Goal: Find specific page/section: Find specific page/section

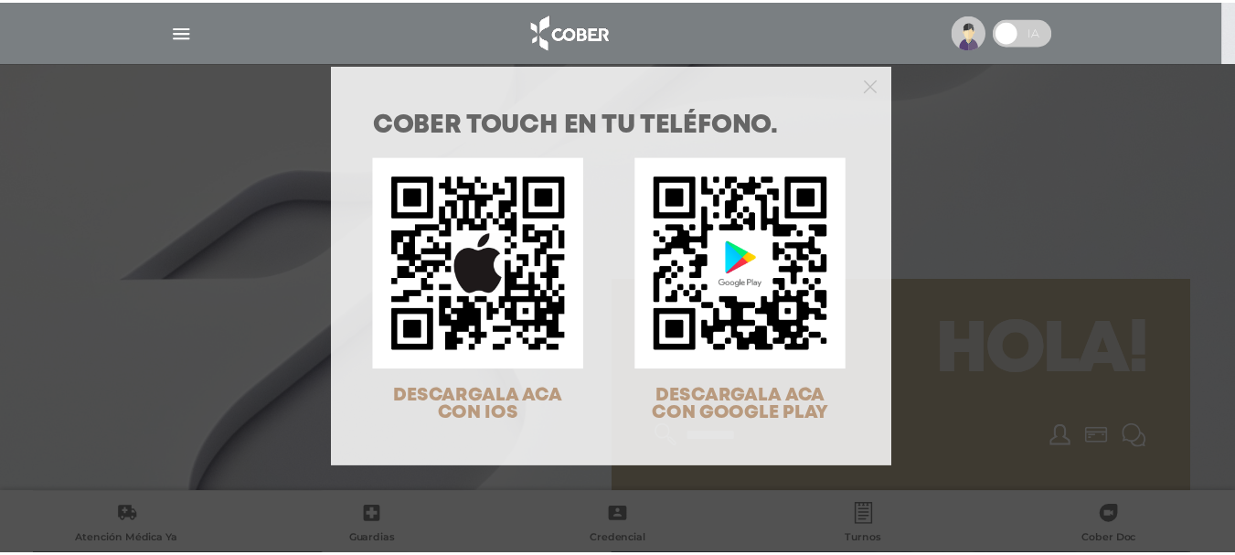
scroll to position [59, 0]
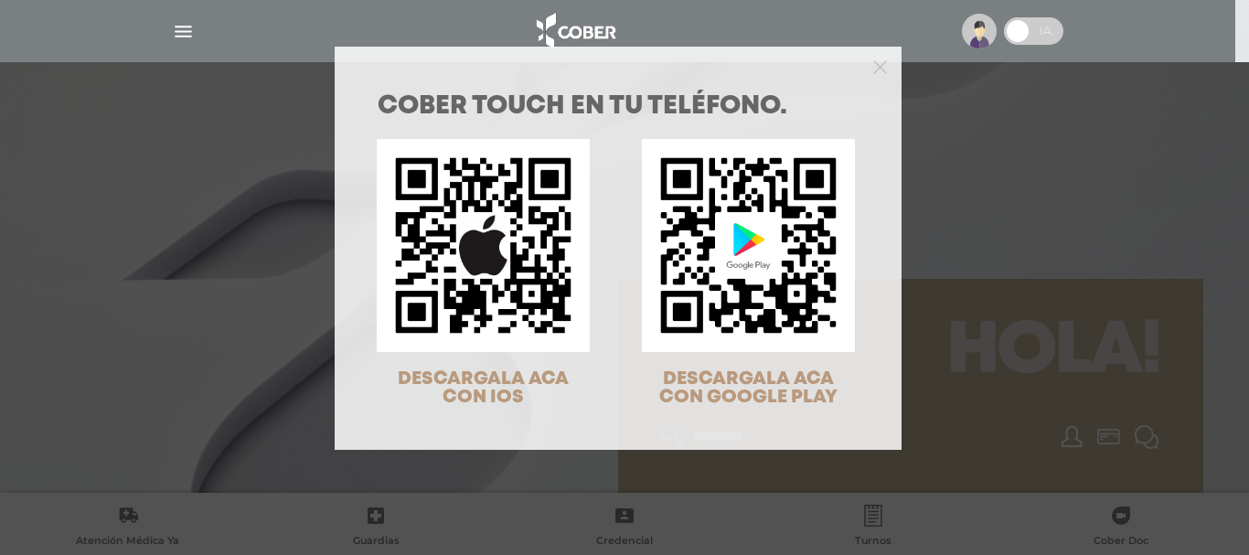
click at [1042, 233] on div "COBER TOUCH en tu teléfono. DESCARGALA ACA CON IOS DESCARGALA ACA CON GOOGLE PL…" at bounding box center [624, 277] width 1249 height 555
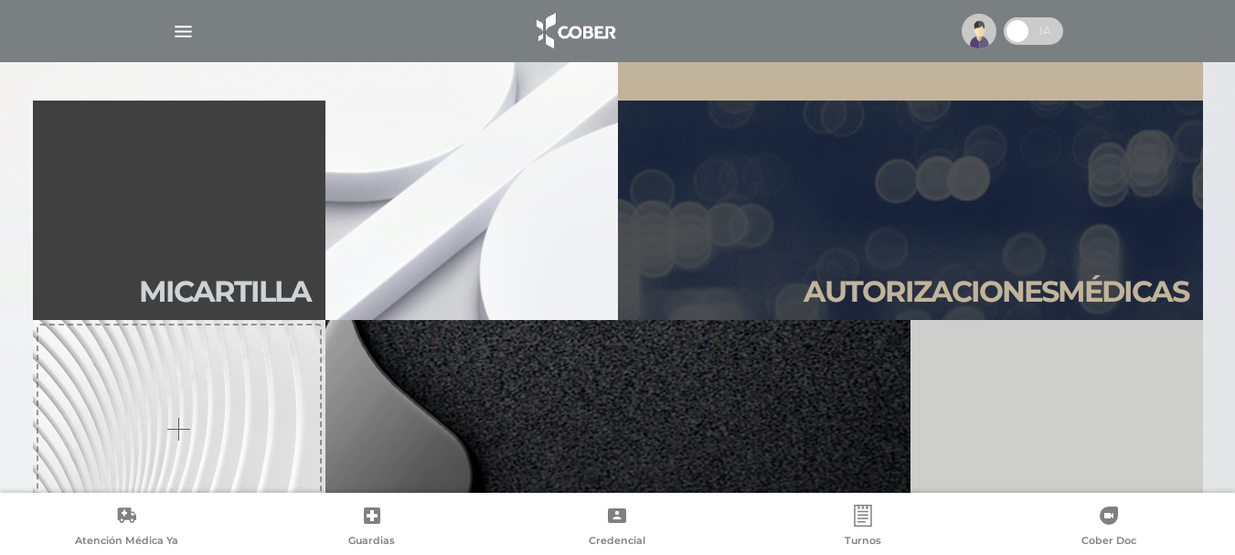
scroll to position [0, 0]
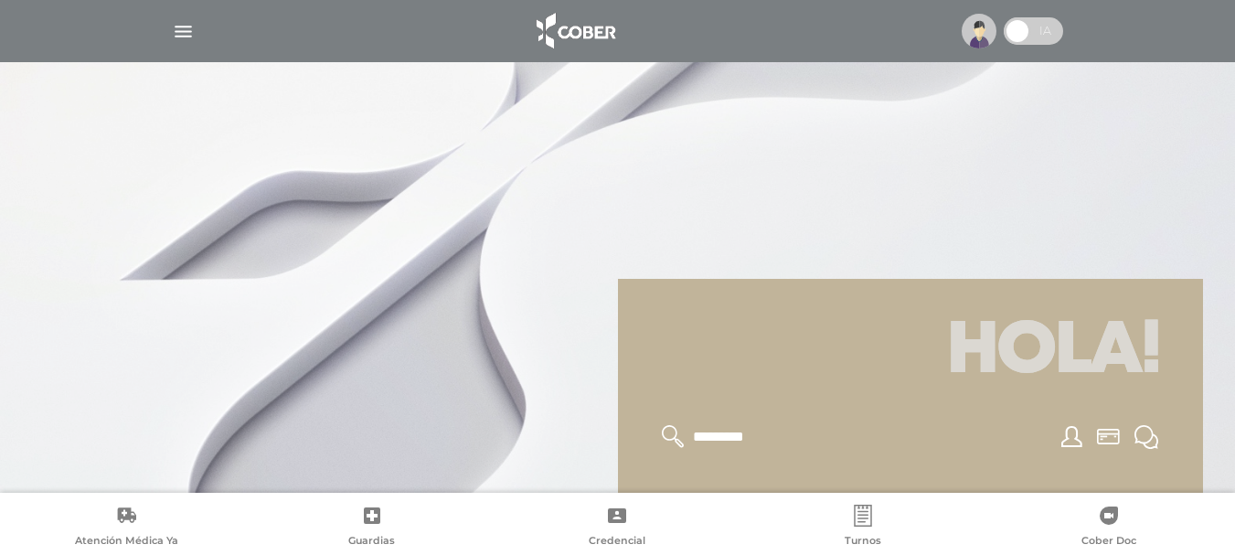
click at [863, 517] on icon at bounding box center [863, 516] width 22 height 22
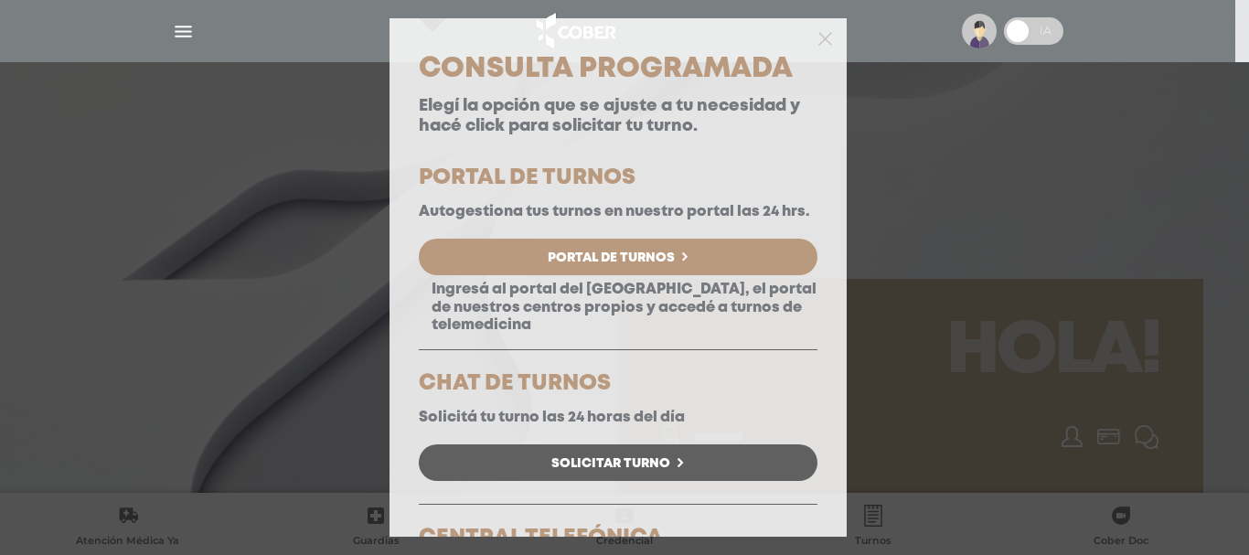
click at [943, 118] on div "Consulta Programada Elegí la opción que se ajuste a tu necesidad y hacé click p…" at bounding box center [624, 277] width 1249 height 555
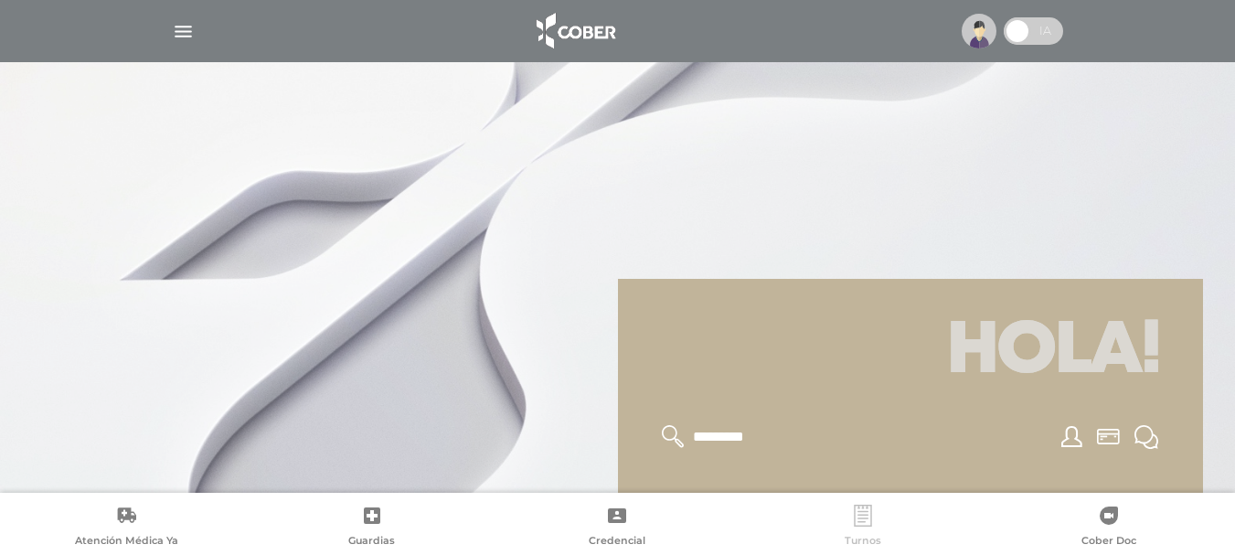
click at [859, 507] on icon at bounding box center [862, 516] width 17 height 22
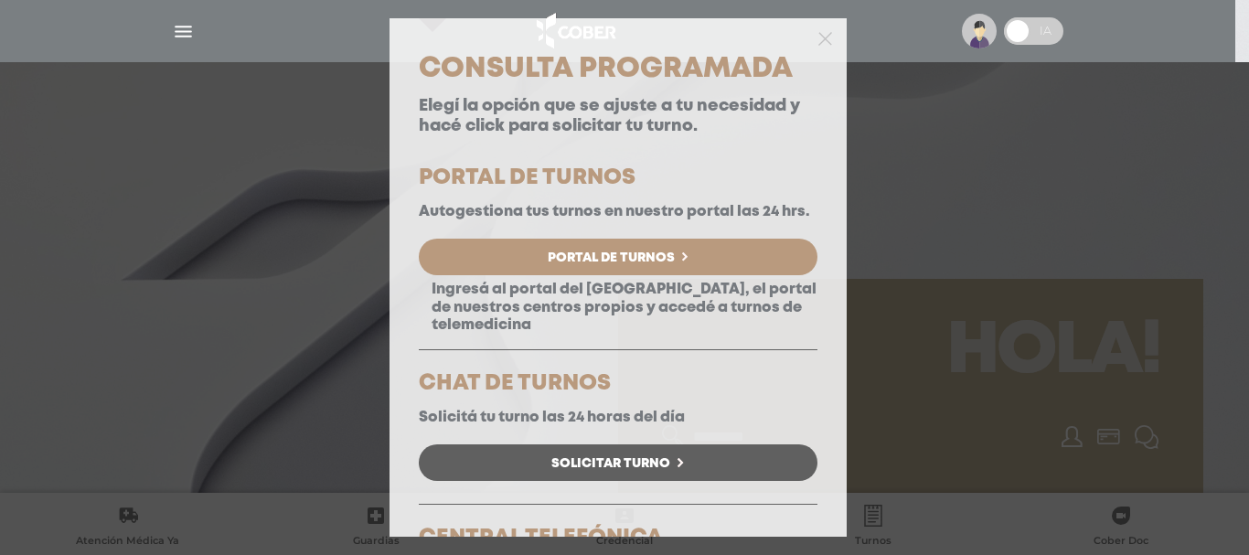
click at [1024, 274] on div "Consulta Programada Elegí la opción que se ajuste a tu necesidad y hacé click p…" at bounding box center [624, 277] width 1249 height 555
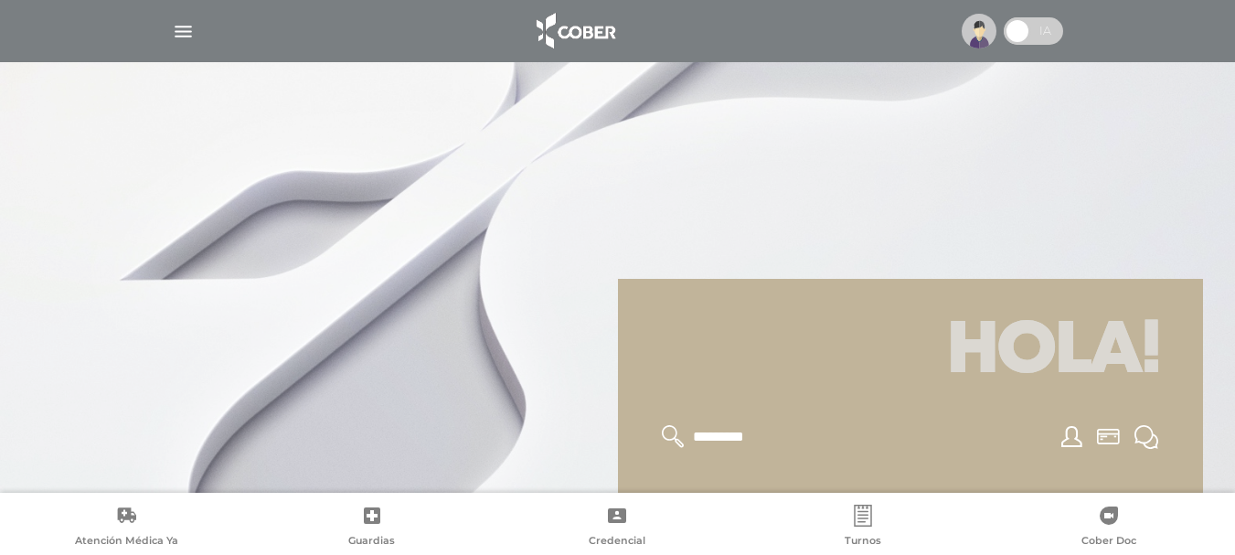
click at [167, 30] on div at bounding box center [618, 31] width 936 height 44
click at [188, 27] on img "button" at bounding box center [183, 31] width 23 height 23
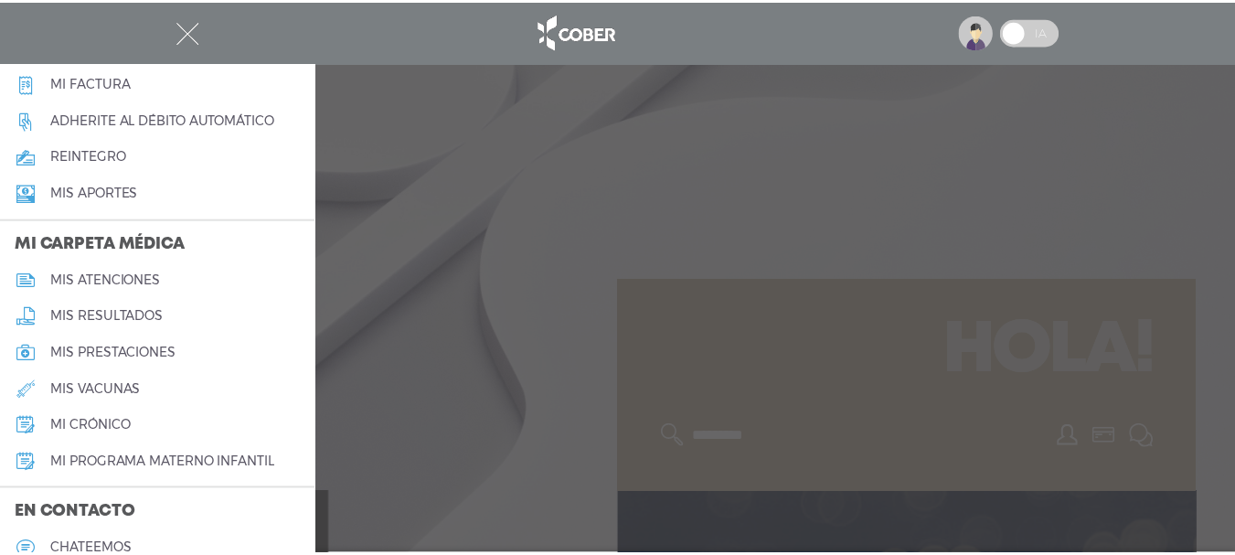
scroll to position [731, 0]
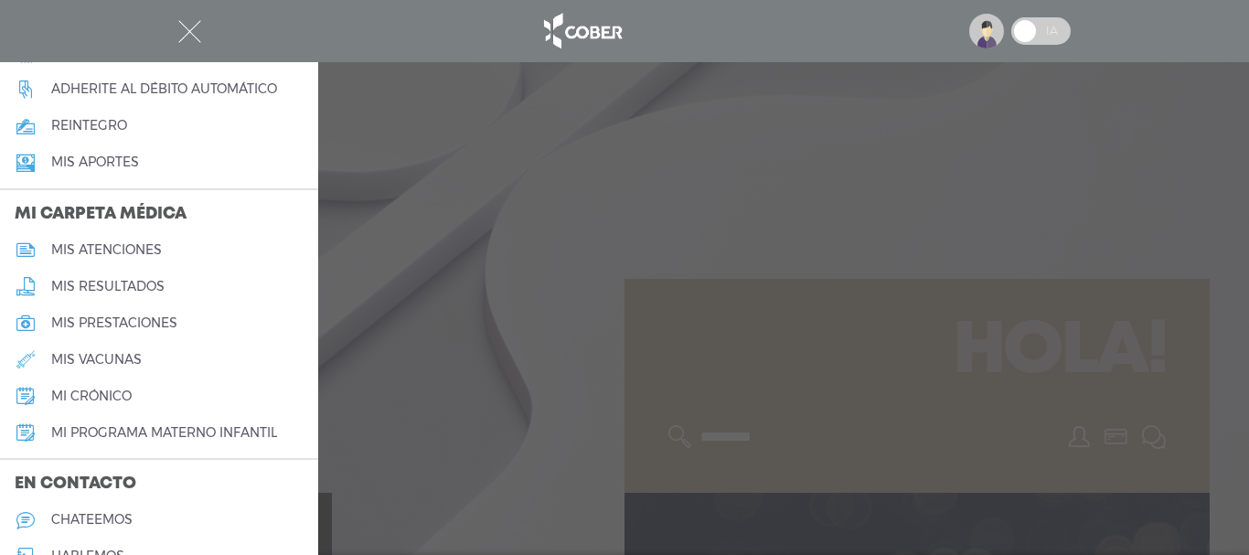
click at [94, 286] on h5 "mis resultados" at bounding box center [107, 287] width 113 height 16
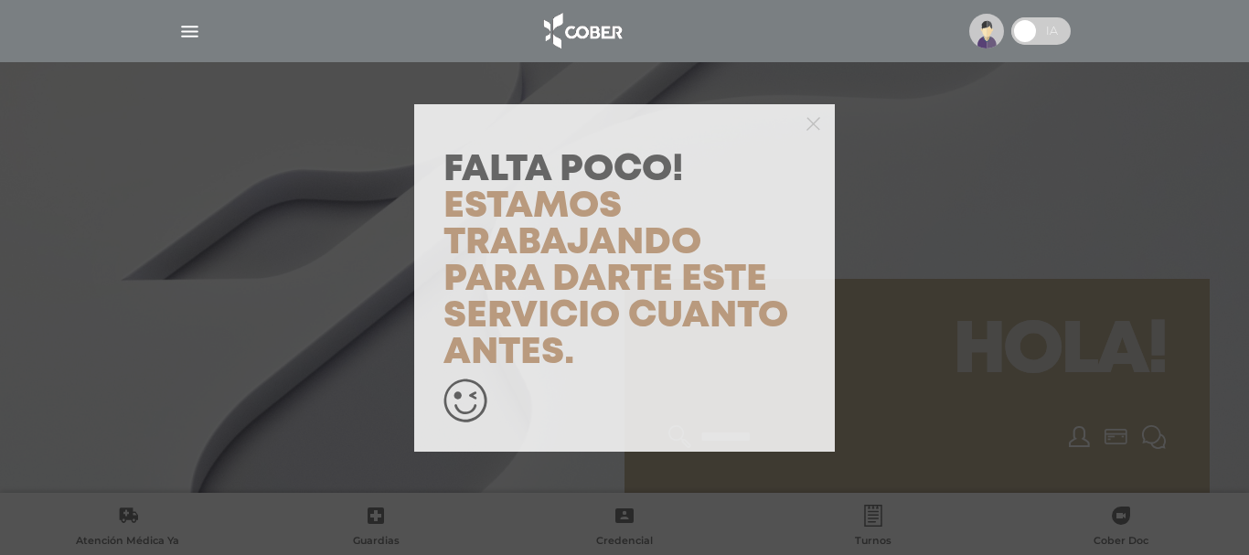
click at [1012, 247] on div "Falta Poco! Estamos trabajando para darte este servicio cuanto antes." at bounding box center [624, 277] width 1249 height 555
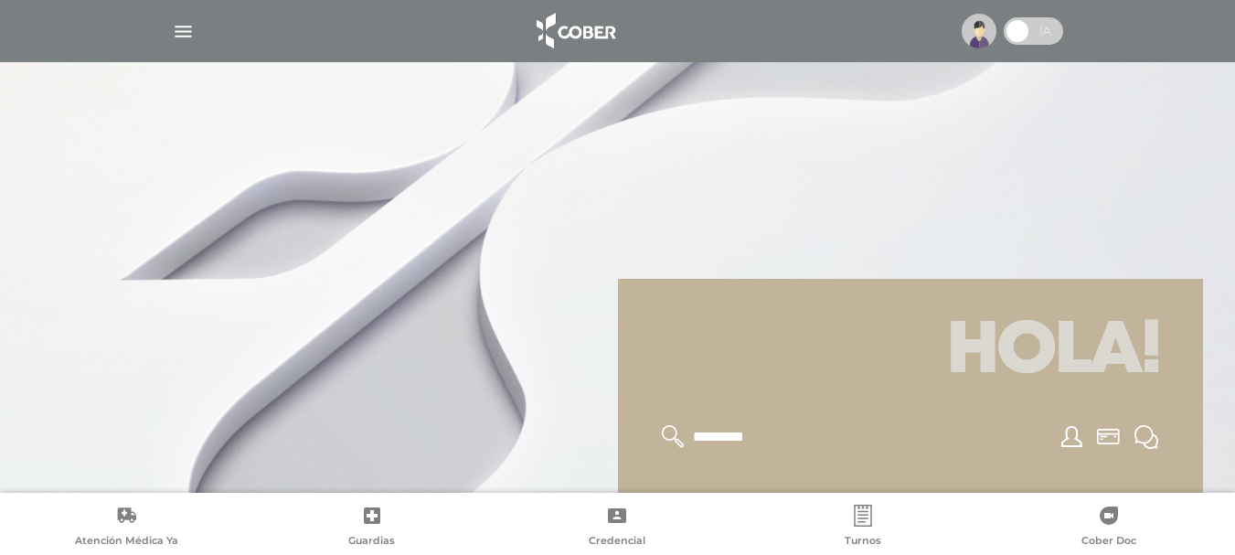
click at [175, 31] on img "button" at bounding box center [183, 31] width 23 height 23
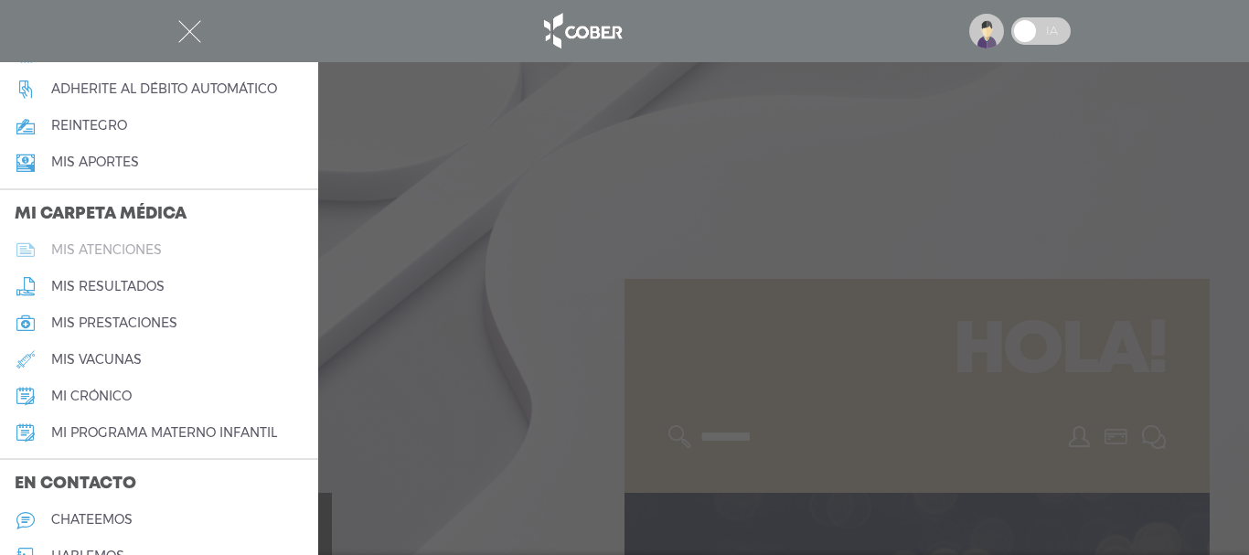
click at [128, 252] on h5 "mis atenciones" at bounding box center [106, 250] width 111 height 16
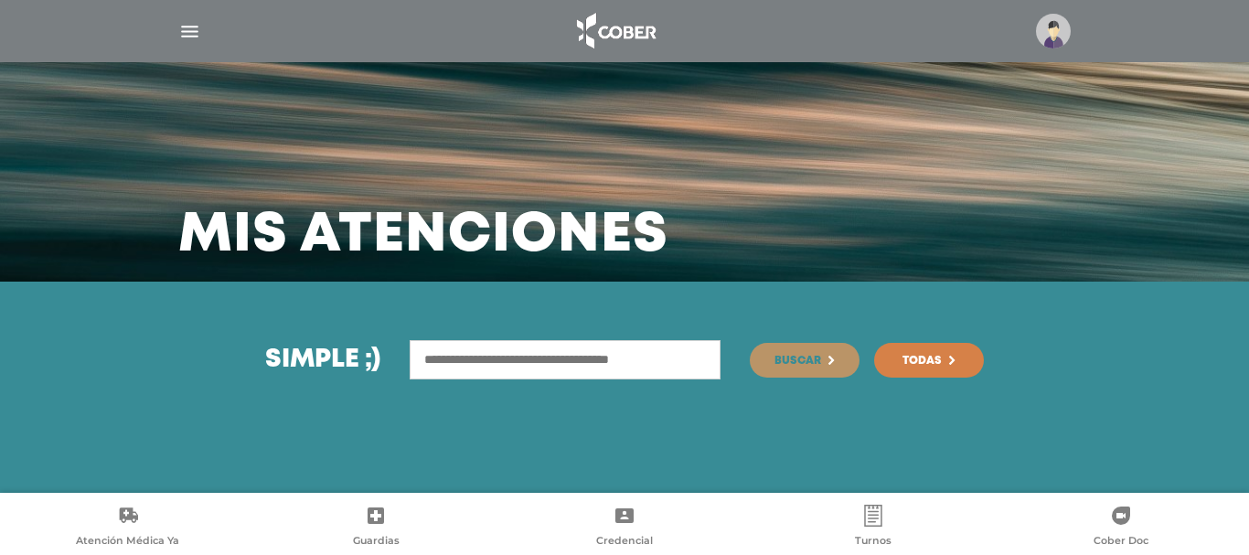
click at [909, 362] on span "Todas" at bounding box center [921, 361] width 39 height 11
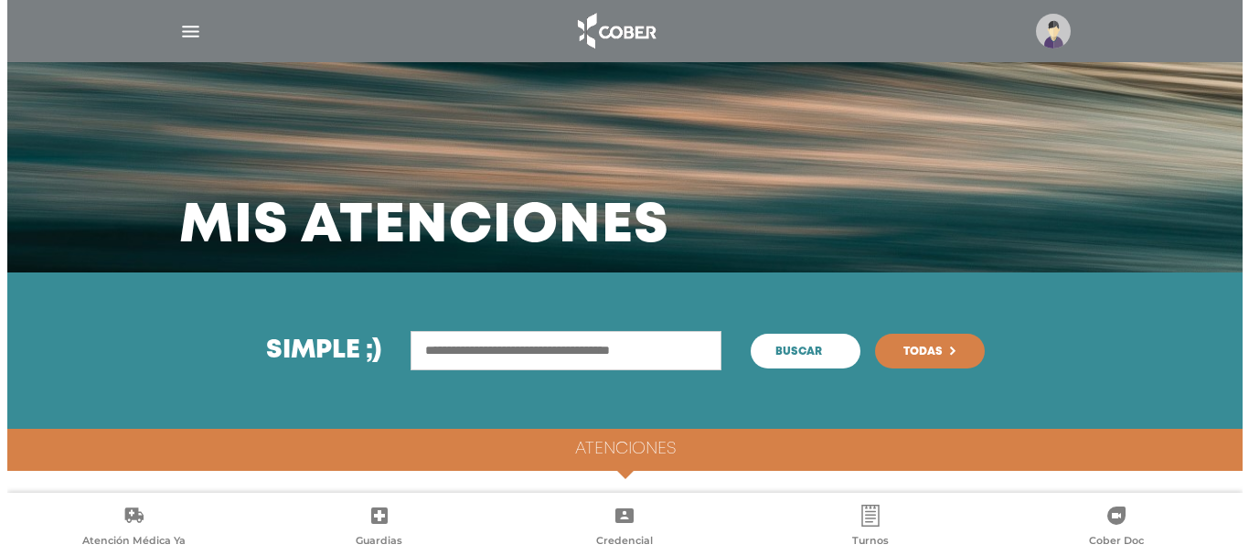
scroll to position [9, 0]
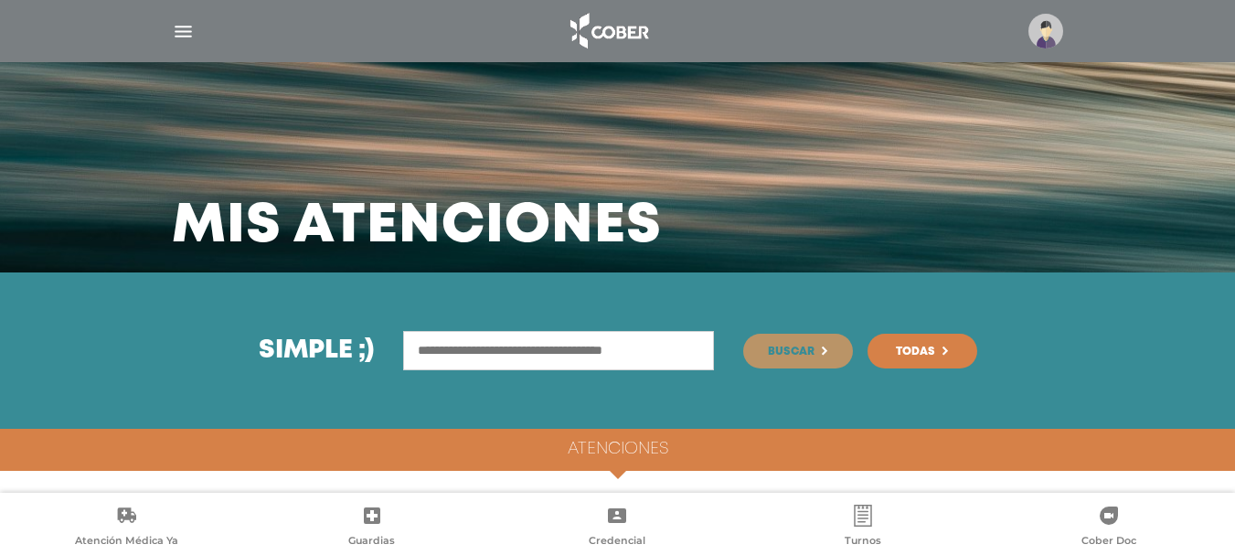
click at [623, 443] on h4 "Atenciones" at bounding box center [618, 450] width 101 height 20
click at [621, 452] on h4 "Atenciones" at bounding box center [618, 450] width 101 height 20
click at [621, 485] on span at bounding box center [617, 478] width 27 height 27
click at [597, 359] on input "text" at bounding box center [558, 350] width 311 height 39
click at [191, 29] on img "button" at bounding box center [183, 31] width 23 height 23
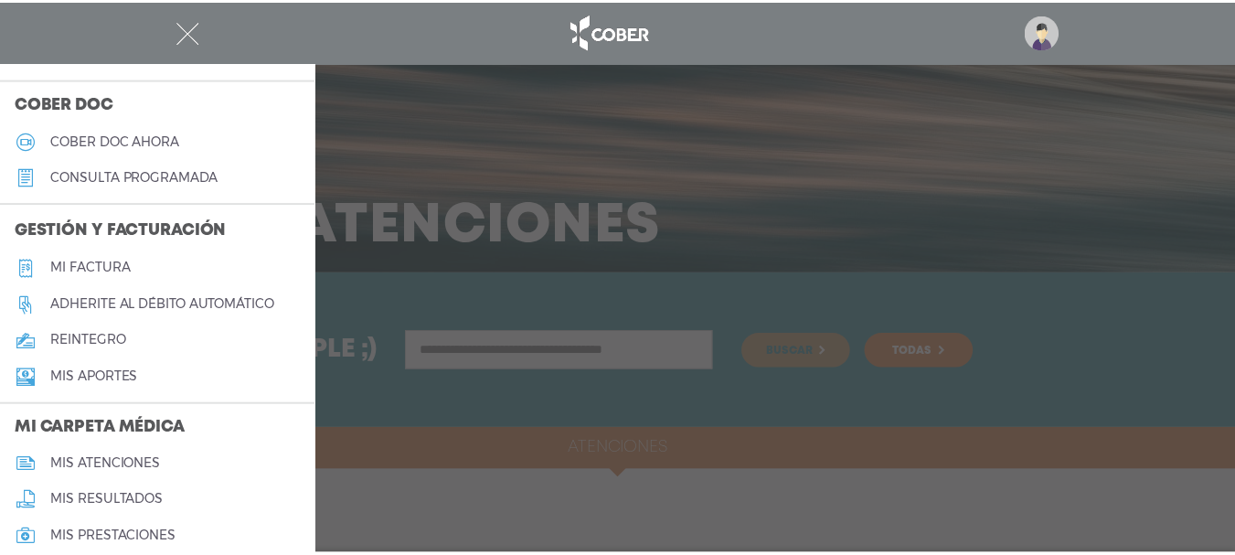
scroll to position [549, 0]
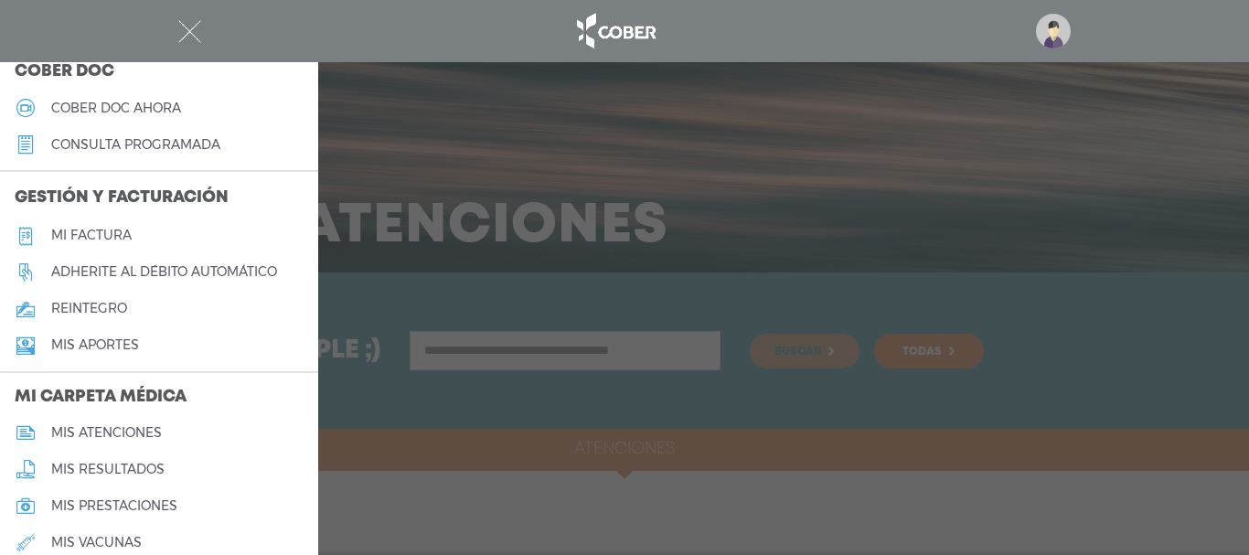
click at [86, 238] on h5 "Mi factura" at bounding box center [91, 236] width 80 height 16
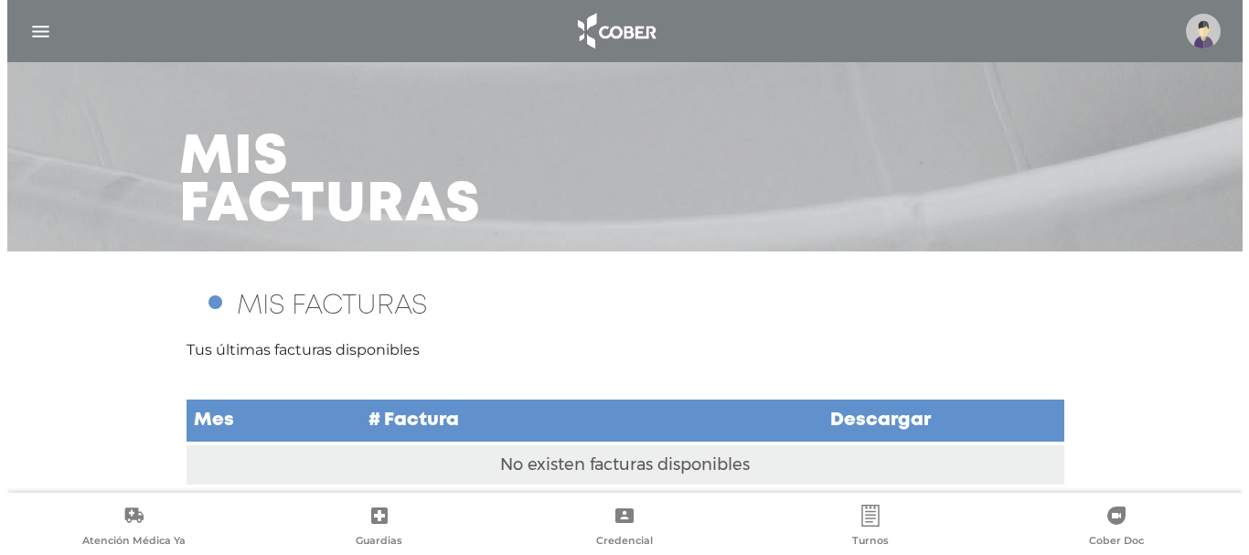
scroll to position [46, 0]
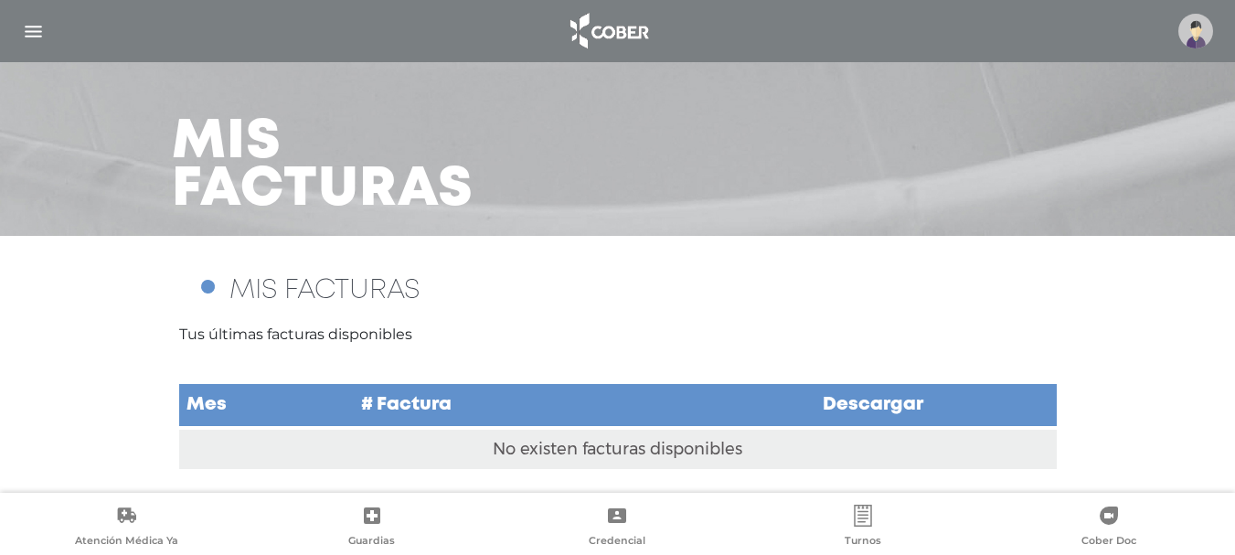
click at [44, 43] on div at bounding box center [617, 31] width 1235 height 44
click at [31, 27] on img "button" at bounding box center [33, 31] width 23 height 23
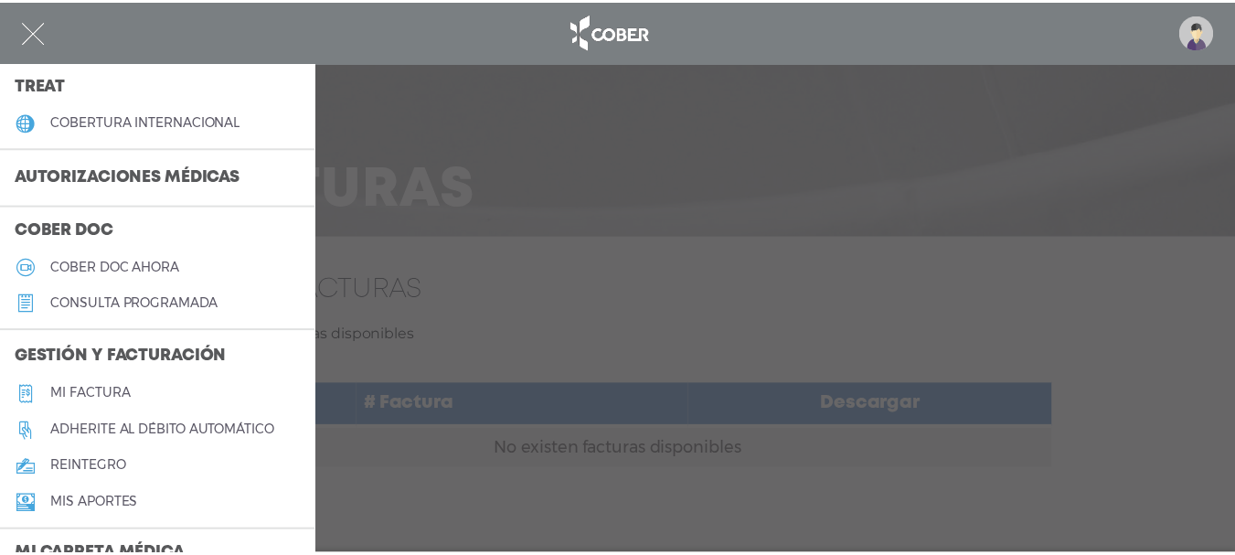
scroll to position [640, 0]
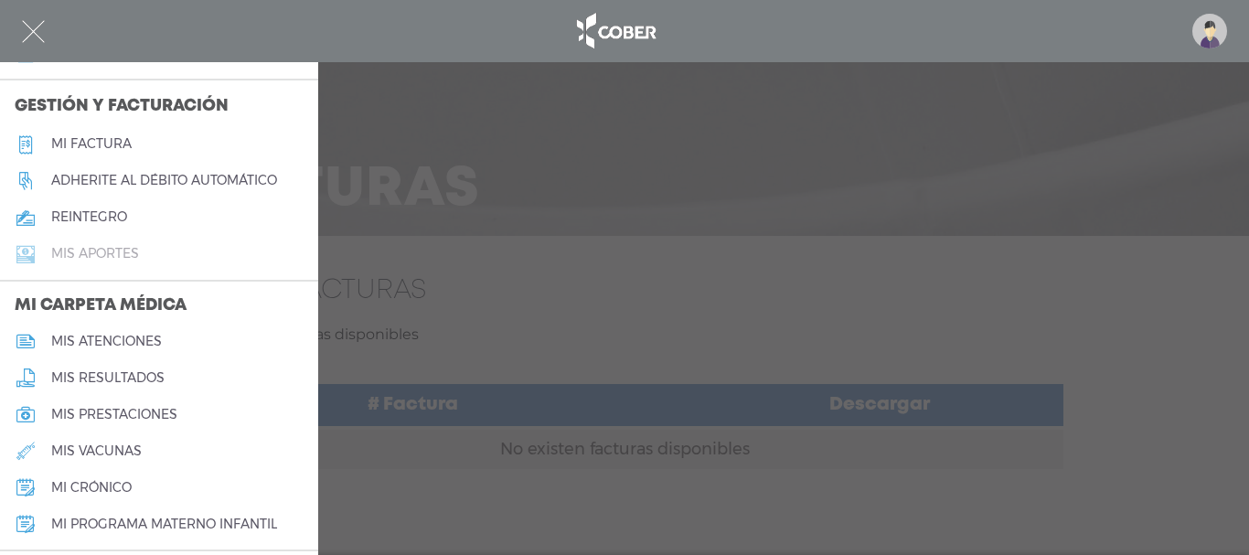
click at [79, 251] on h5 "Mis aportes" at bounding box center [95, 254] width 88 height 16
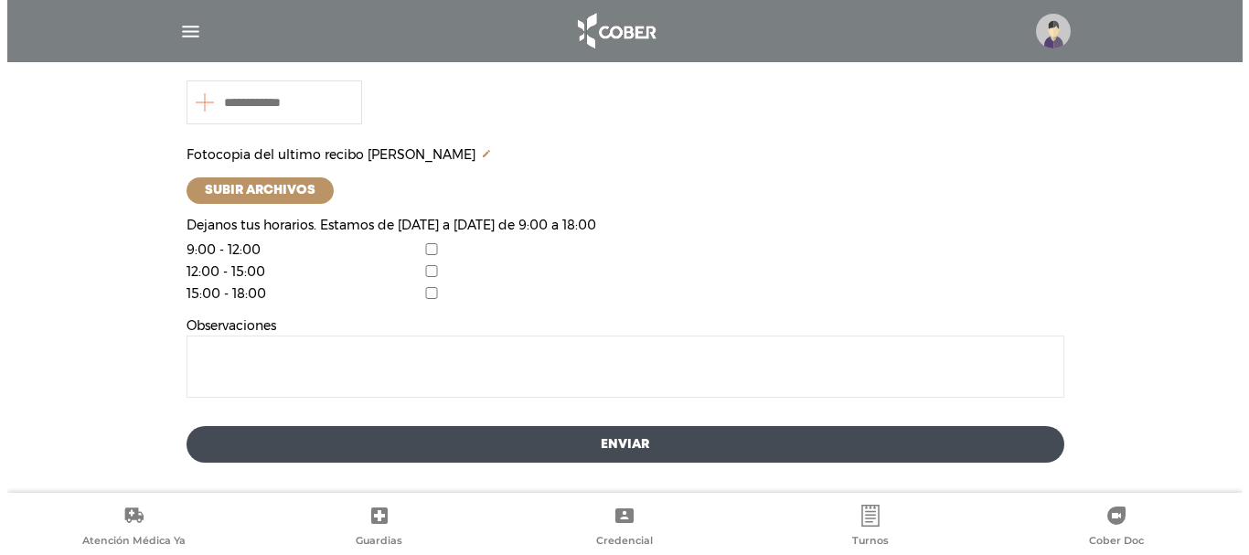
scroll to position [539, 0]
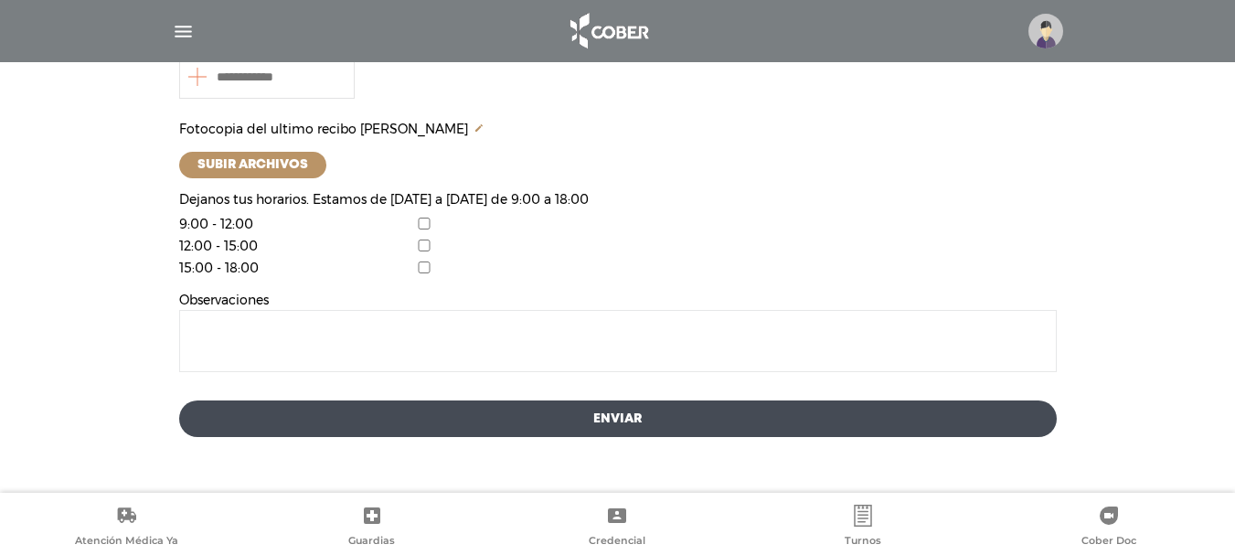
click at [186, 32] on img "button" at bounding box center [183, 31] width 23 height 23
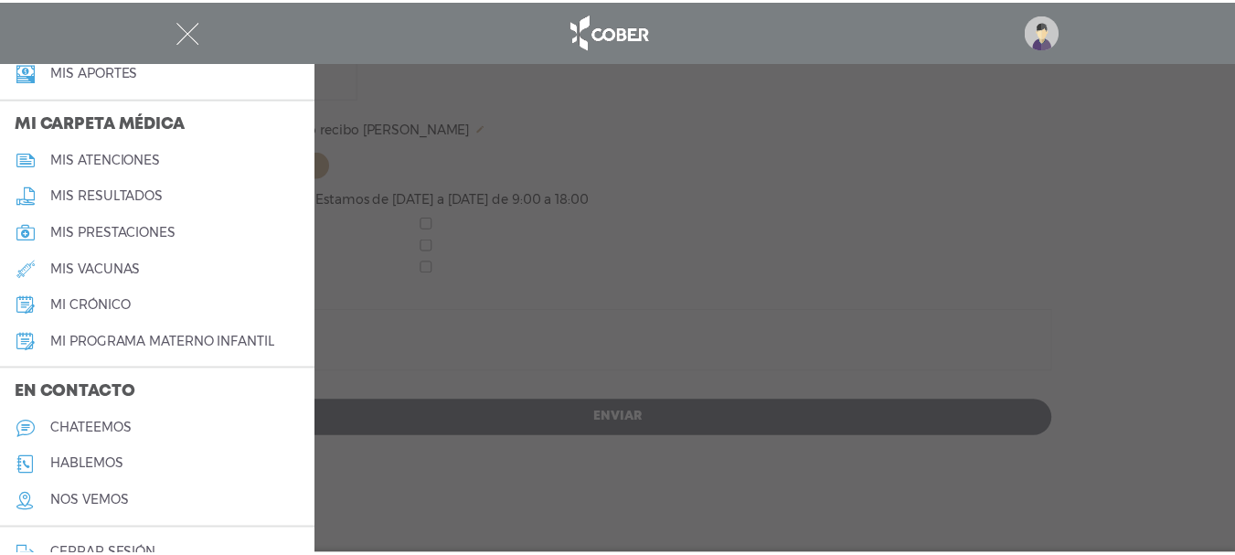
scroll to position [856, 0]
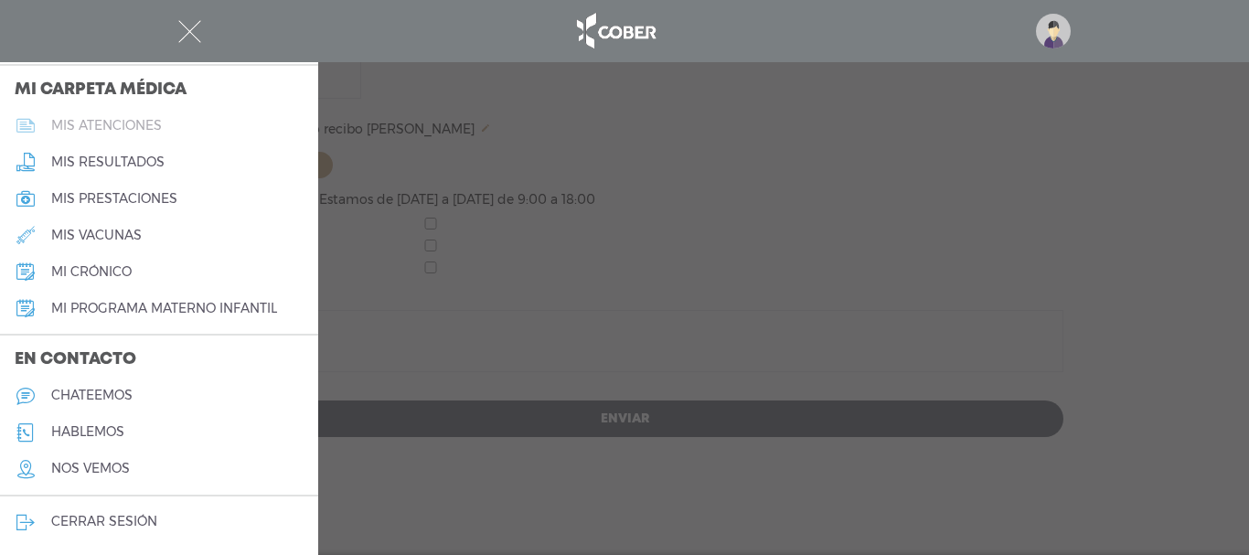
click at [138, 127] on h5 "mis atenciones" at bounding box center [106, 126] width 111 height 16
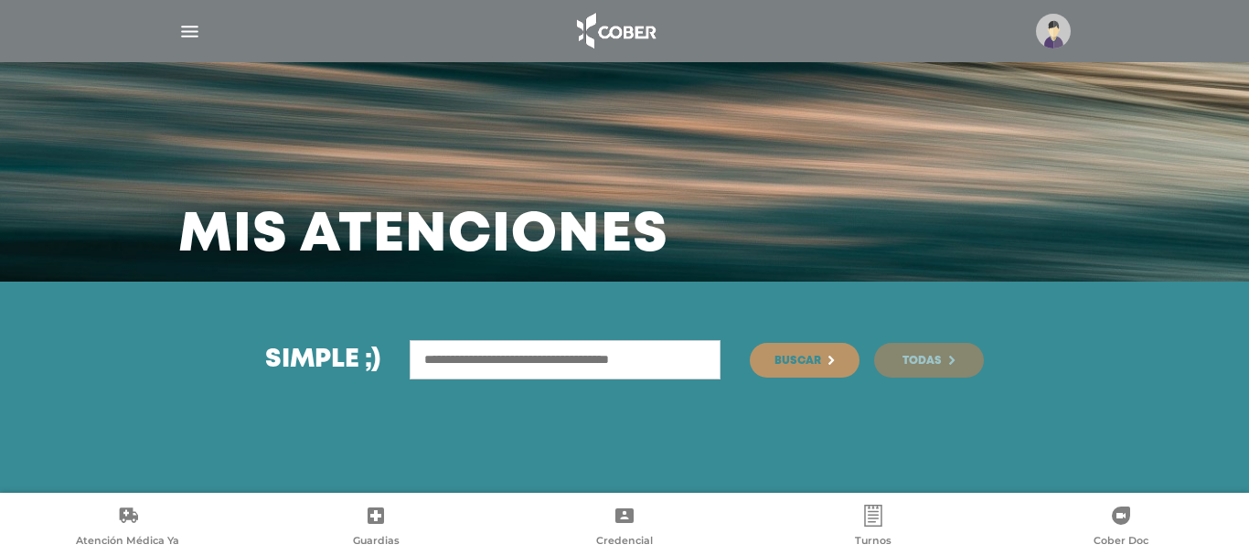
click at [932, 356] on span "Todas" at bounding box center [921, 361] width 39 height 11
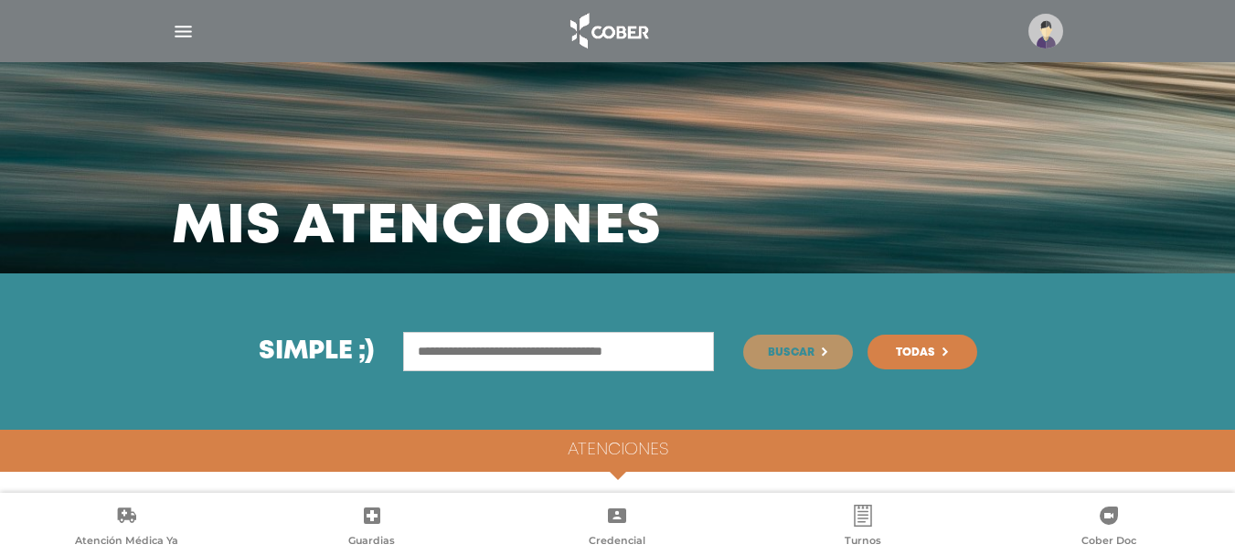
scroll to position [9, 0]
